Goal: Information Seeking & Learning: Learn about a topic

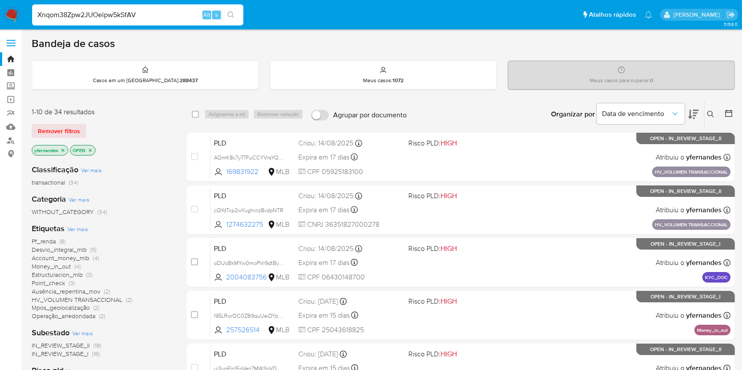
type input "Xnqom38Zpw2JUOeipw5kSfAV"
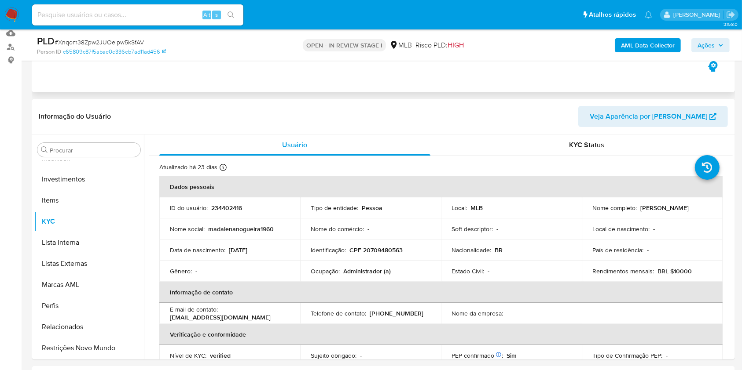
scroll to position [154, 0]
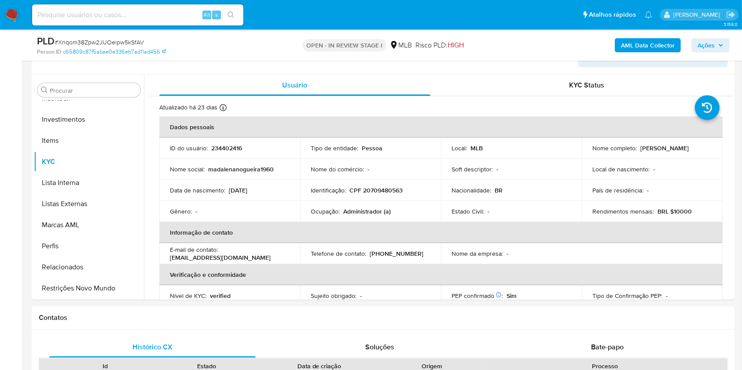
select select "10"
click at [94, 84] on div "Procurar" at bounding box center [88, 90] width 103 height 14
click at [92, 92] on input "Procurar" at bounding box center [93, 91] width 87 height 8
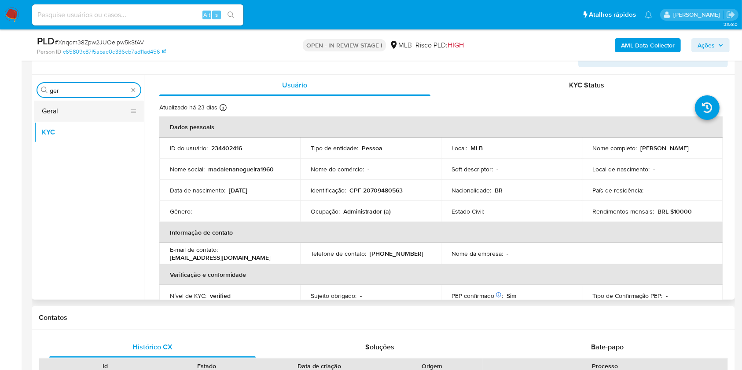
click at [84, 111] on button "Geral" at bounding box center [85, 111] width 103 height 21
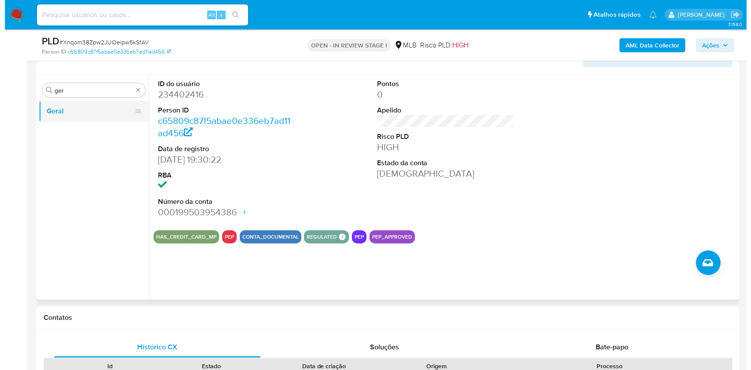
scroll to position [131, 0]
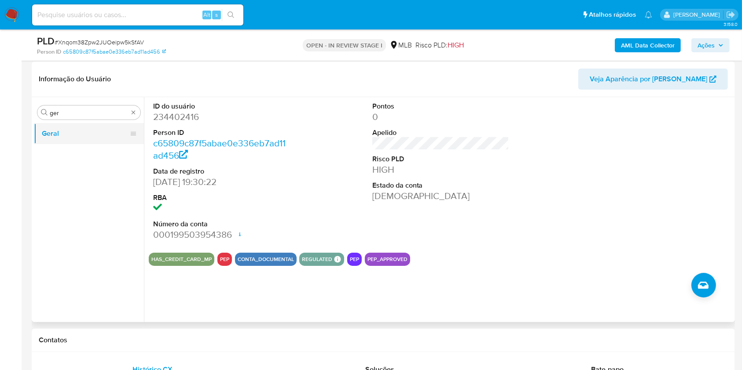
click at [84, 111] on input "ger" at bounding box center [89, 113] width 78 height 8
click at [78, 151] on button "KYC" at bounding box center [85, 154] width 103 height 21
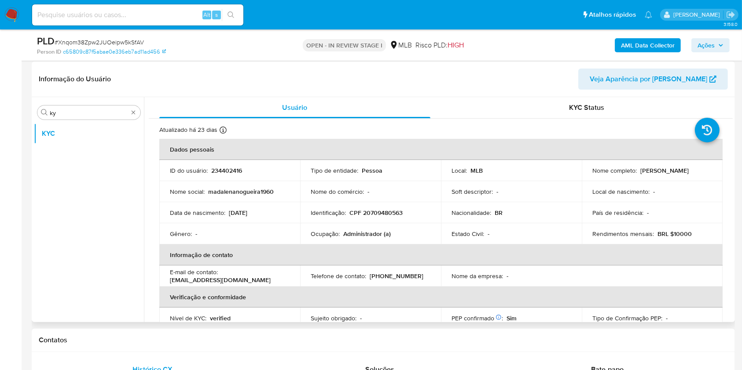
click at [380, 213] on p "CPF 20709480563" at bounding box center [375, 213] width 53 height 8
copy p "20709480563"
click at [601, 180] on td "Nome completo : Madalena Nogueira Lopes" at bounding box center [652, 170] width 141 height 21
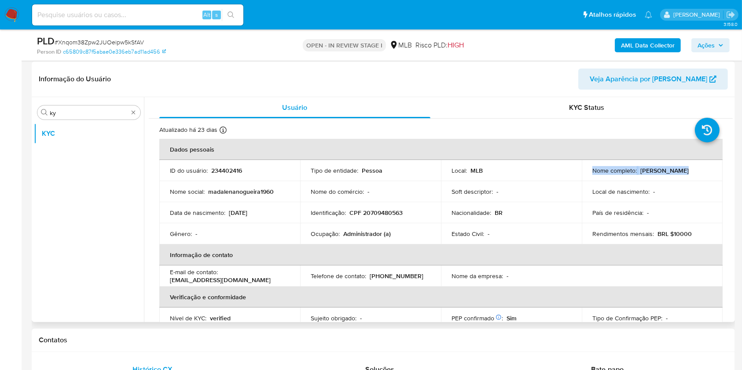
click at [601, 180] on td "Nome completo : Madalena Nogueira Lopes" at bounding box center [652, 170] width 141 height 21
click at [640, 169] on p "Madalena Nogueira Lopes" at bounding box center [664, 171] width 48 height 8
drag, startPoint x: 590, startPoint y: 170, endPoint x: 677, endPoint y: 179, distance: 87.5
click at [677, 179] on td "Nome completo : Madalena Nogueira Lopes" at bounding box center [652, 170] width 141 height 21
copy p "Madalena Nogueira Lopes"
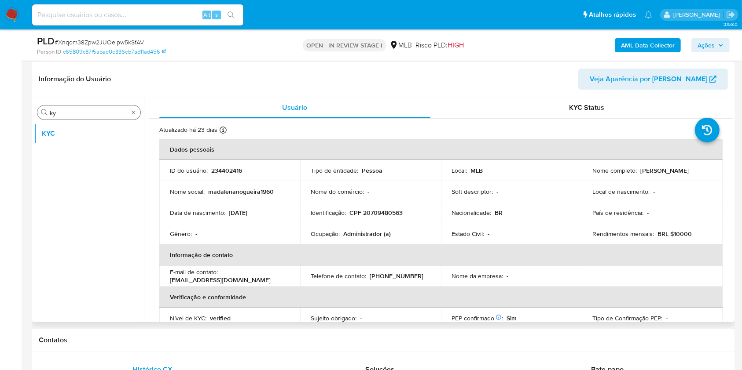
click at [84, 117] on div "Procurar ky" at bounding box center [88, 113] width 103 height 14
click at [76, 110] on input "ky" at bounding box center [89, 113] width 78 height 8
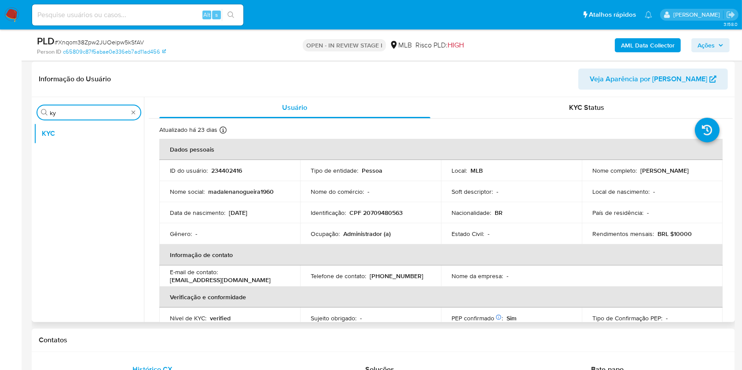
click at [76, 110] on input "ky" at bounding box center [89, 113] width 78 height 8
type input "lis"
click at [84, 162] on button "Lista Interna" at bounding box center [85, 154] width 103 height 21
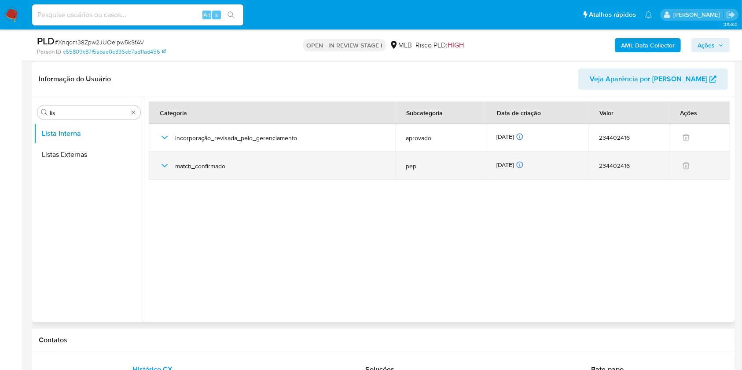
click at [163, 165] on icon "button" at bounding box center [164, 166] width 11 height 11
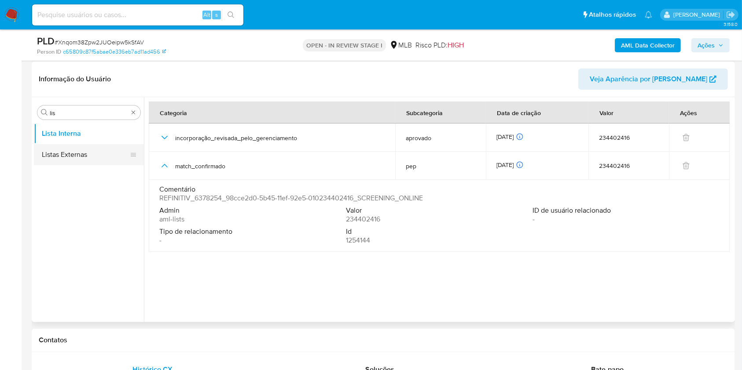
click at [93, 150] on button "Listas Externas" at bounding box center [85, 154] width 103 height 21
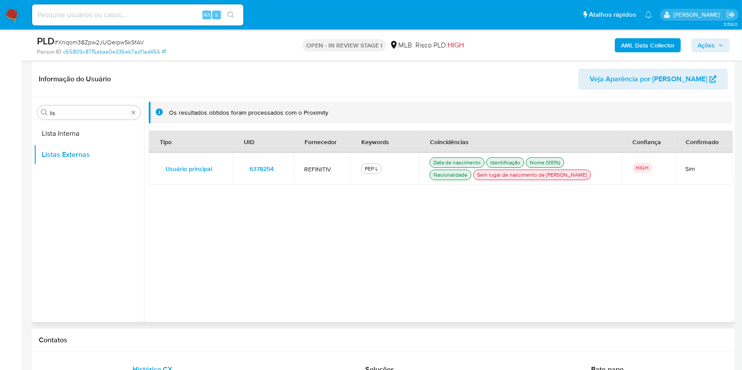
click at [697, 176] on td "Sim" at bounding box center [704, 169] width 58 height 32
click at [272, 168] on span "6378254" at bounding box center [261, 169] width 24 height 12
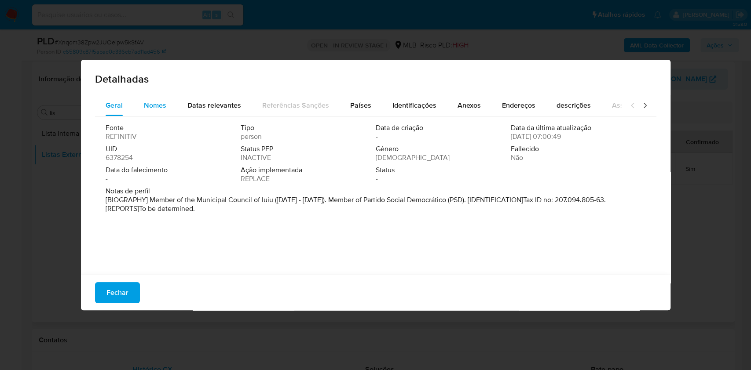
click at [154, 105] on span "Nomes" at bounding box center [155, 105] width 22 height 10
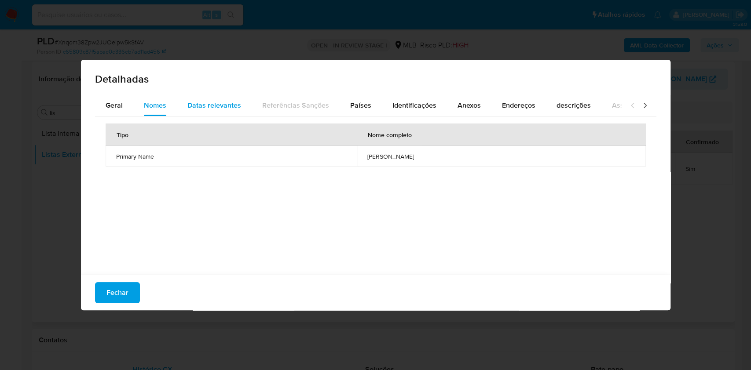
click at [207, 103] on span "Datas relevantes" at bounding box center [214, 105] width 54 height 10
click at [396, 103] on span "Identificações" at bounding box center [414, 105] width 44 height 10
click at [475, 100] on div "Anexos" at bounding box center [469, 105] width 23 height 21
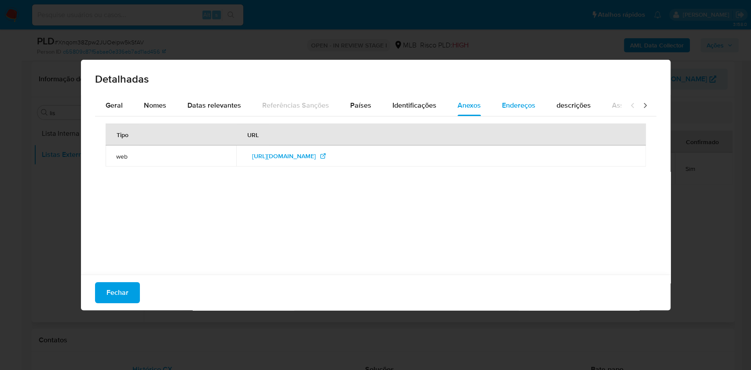
click at [509, 103] on span "Endereços" at bounding box center [518, 105] width 33 height 10
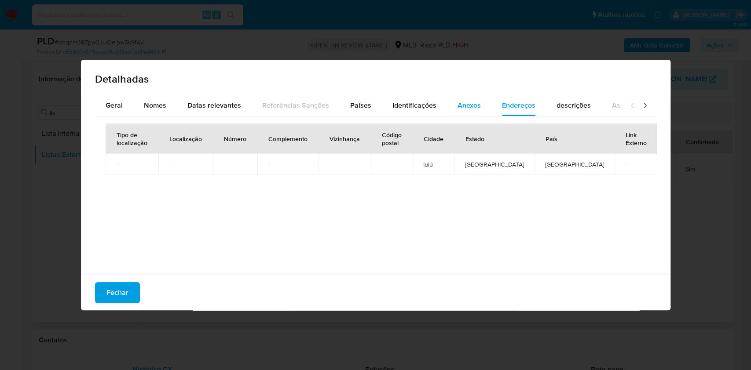
click at [458, 107] on span "Anexos" at bounding box center [469, 105] width 23 height 10
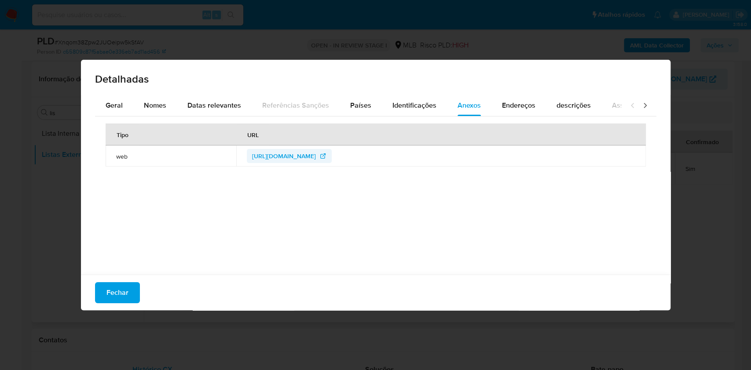
click at [316, 158] on span "https://cdn.tse.jus.br/estatistica/sead/odsele/consulta_cand/consulta_cand_2020…" at bounding box center [284, 156] width 64 height 14
click at [116, 96] on div "Geral" at bounding box center [114, 105] width 17 height 21
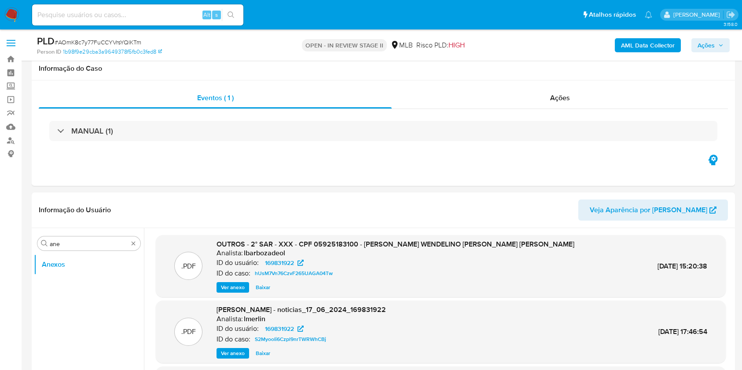
select select "10"
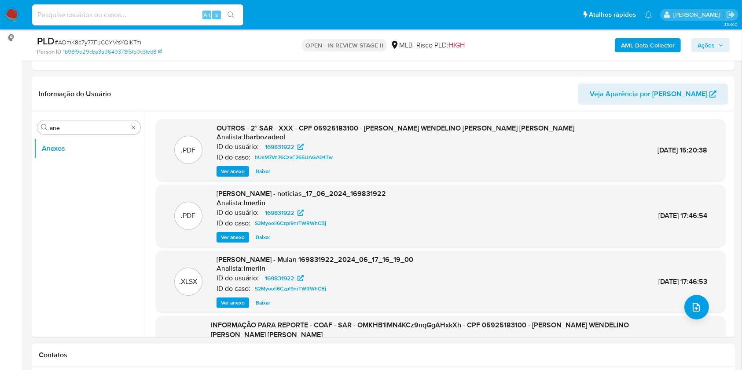
scroll to position [48, 0]
